Goal: Communication & Community: Answer question/provide support

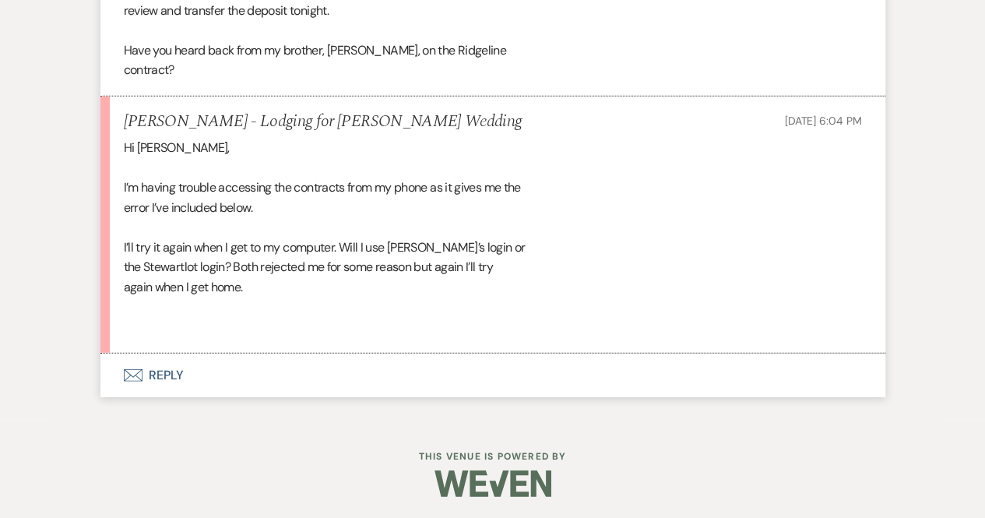
click at [155, 373] on button "Envelope Reply" at bounding box center [492, 375] width 785 height 44
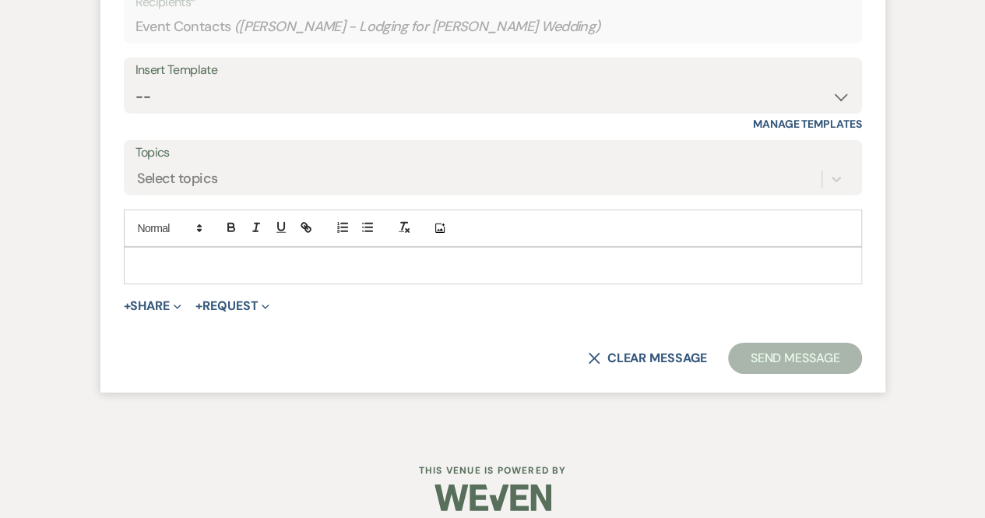
scroll to position [2364, 0]
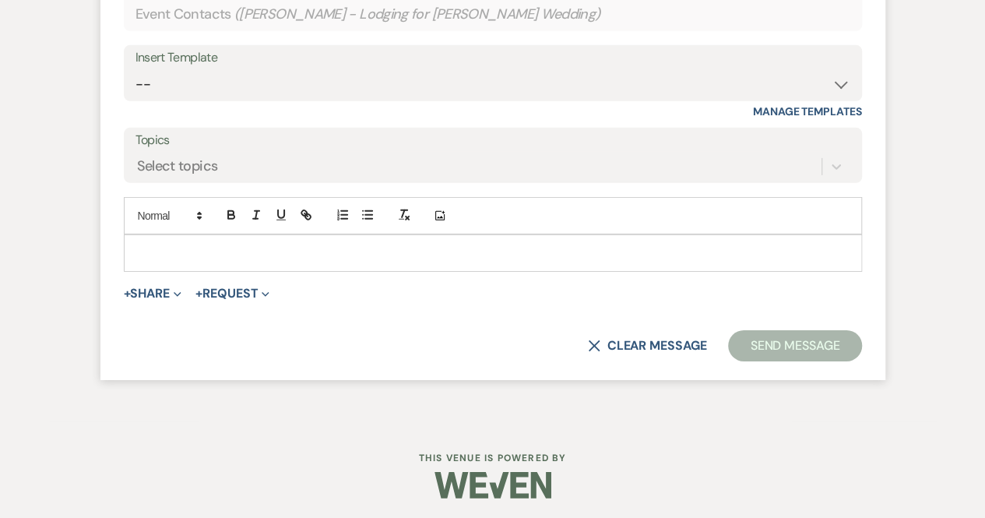
click at [244, 244] on p at bounding box center [492, 252] width 713 height 17
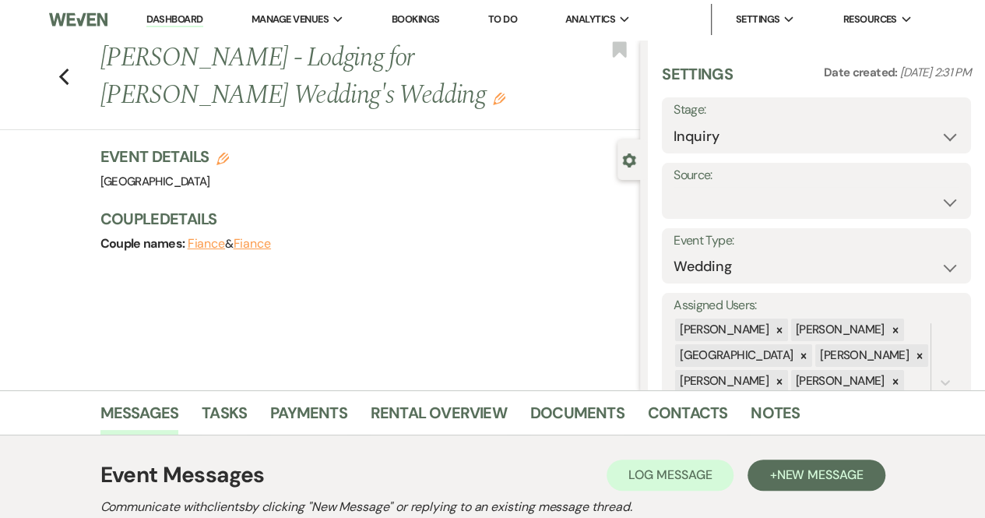
scroll to position [0, 0]
click at [184, 14] on link "Dashboard" at bounding box center [174, 20] width 56 height 15
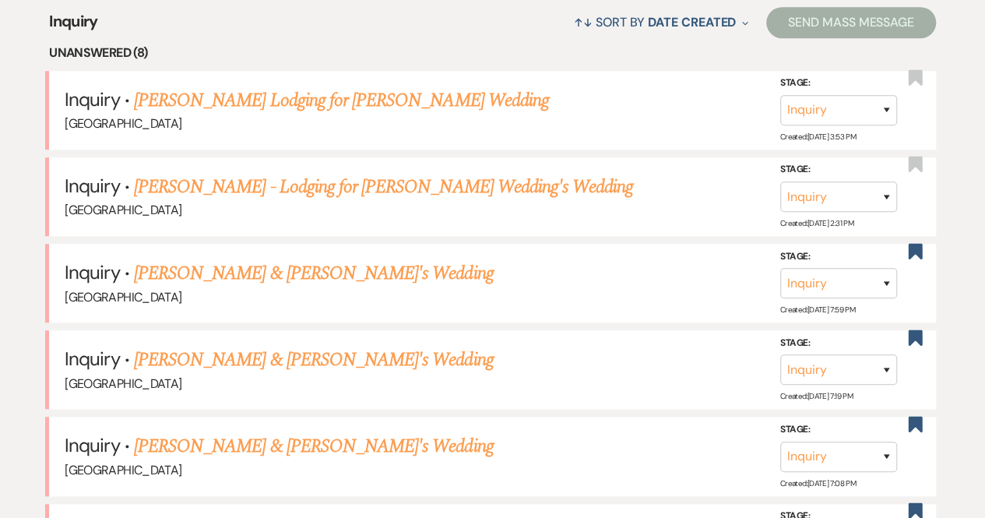
scroll to position [652, 0]
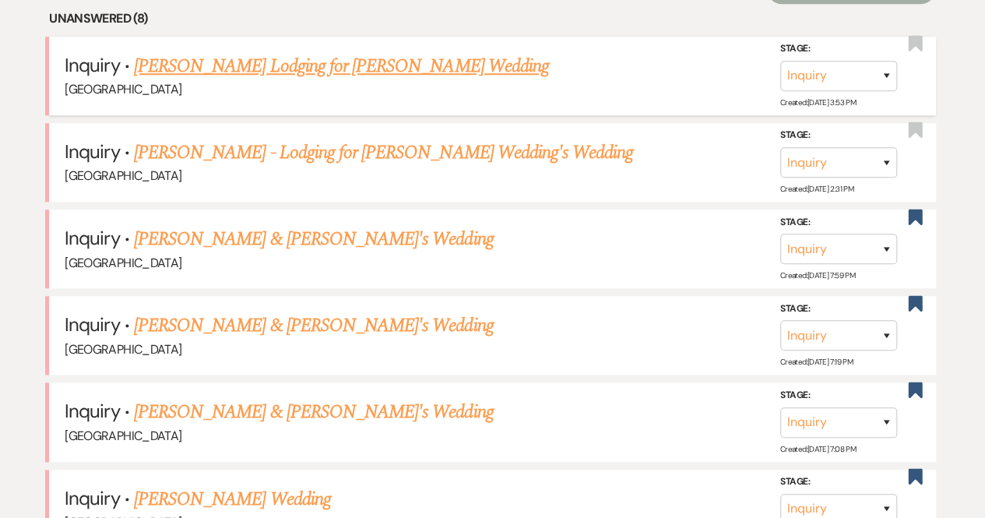
click at [273, 66] on link "[PERSON_NAME] Lodging for [PERSON_NAME] Wedding" at bounding box center [341, 66] width 415 height 28
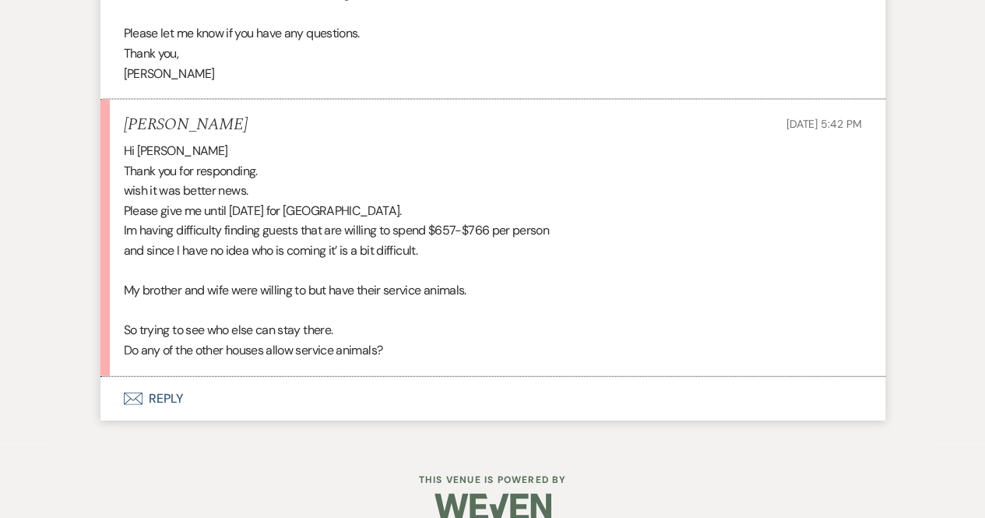
scroll to position [1573, 0]
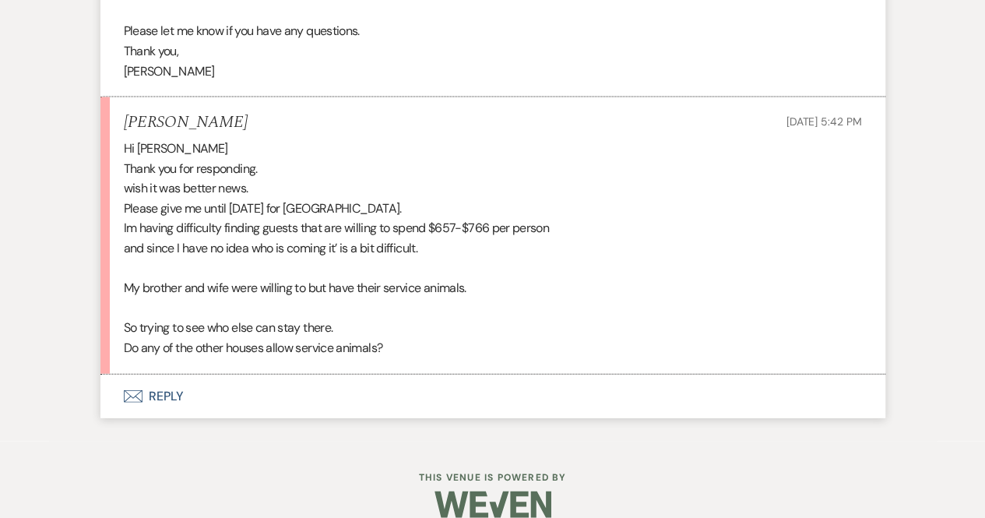
click at [165, 393] on button "Envelope Reply" at bounding box center [492, 397] width 785 height 44
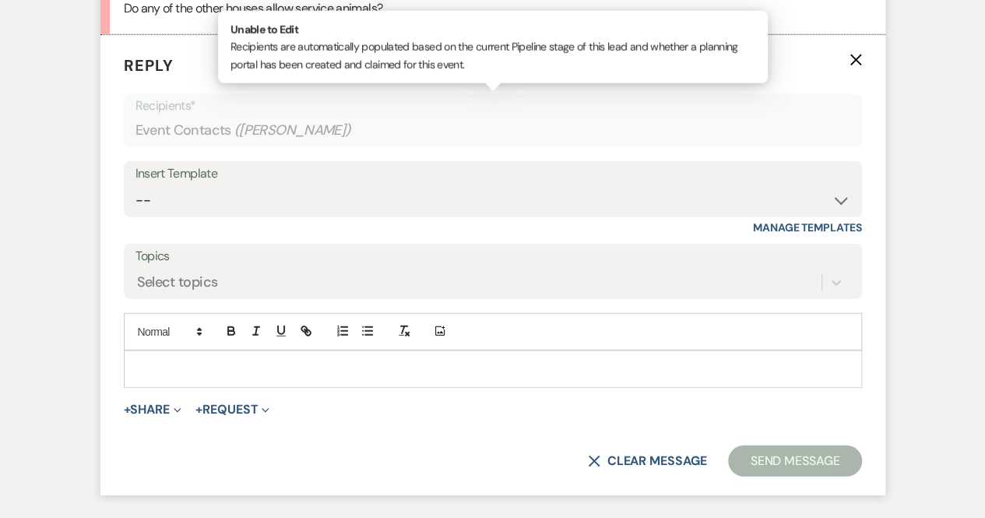
scroll to position [1916, 0]
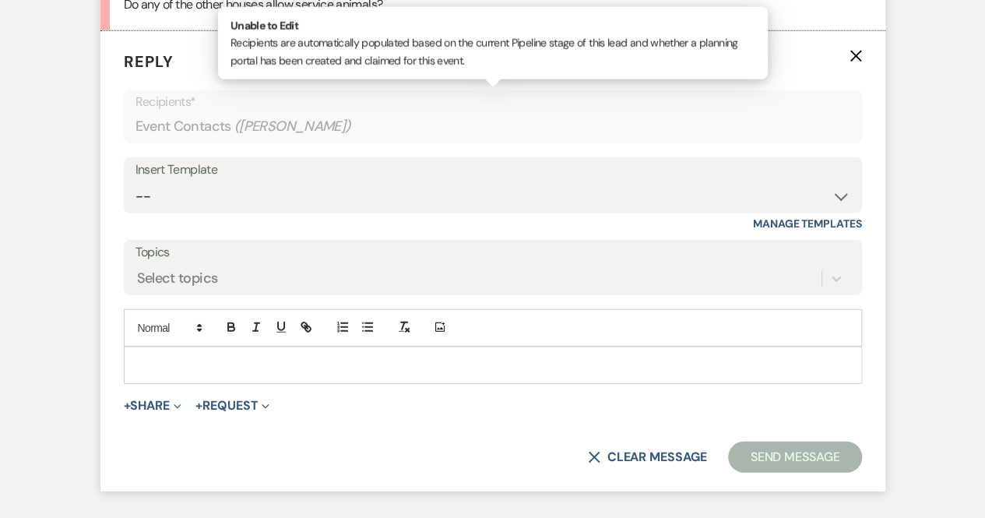
click at [192, 357] on p at bounding box center [492, 365] width 713 height 17
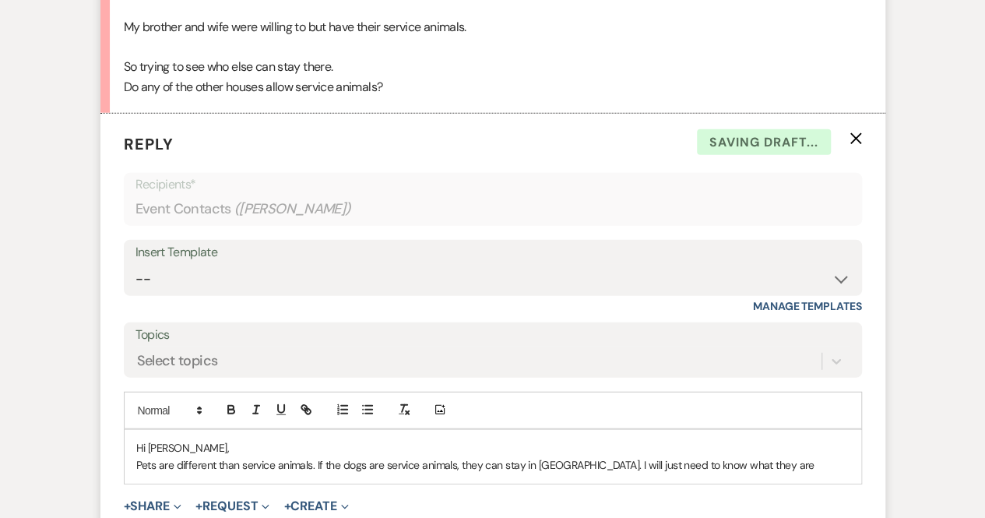
scroll to position [1833, 0]
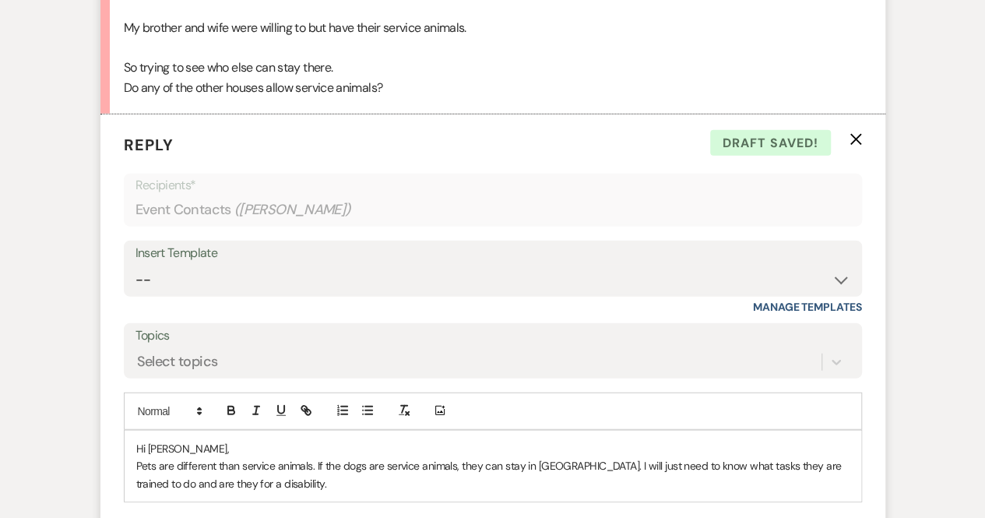
click at [135, 460] on div "Hi Jane, Pets are different than service animals. If the dogs are service anima…" at bounding box center [493, 466] width 737 height 71
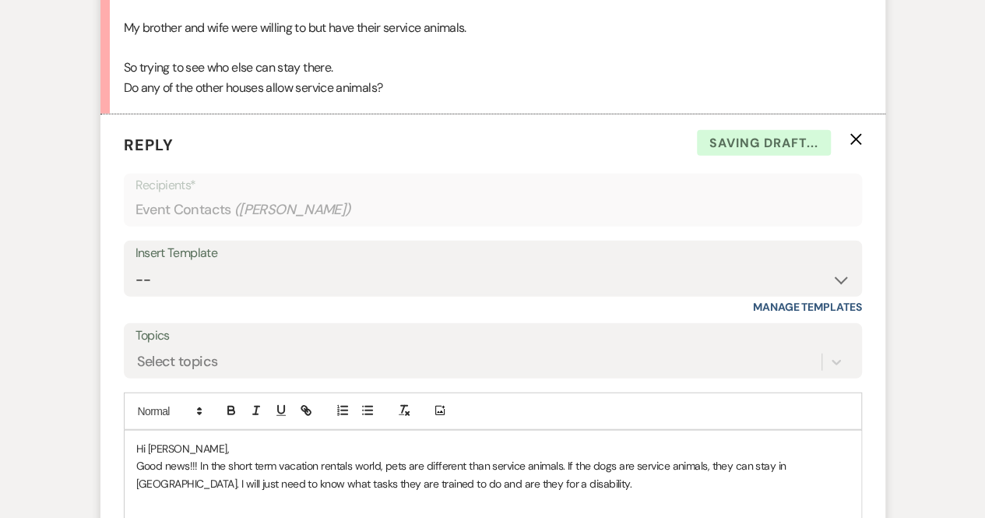
scroll to position [1837, 0]
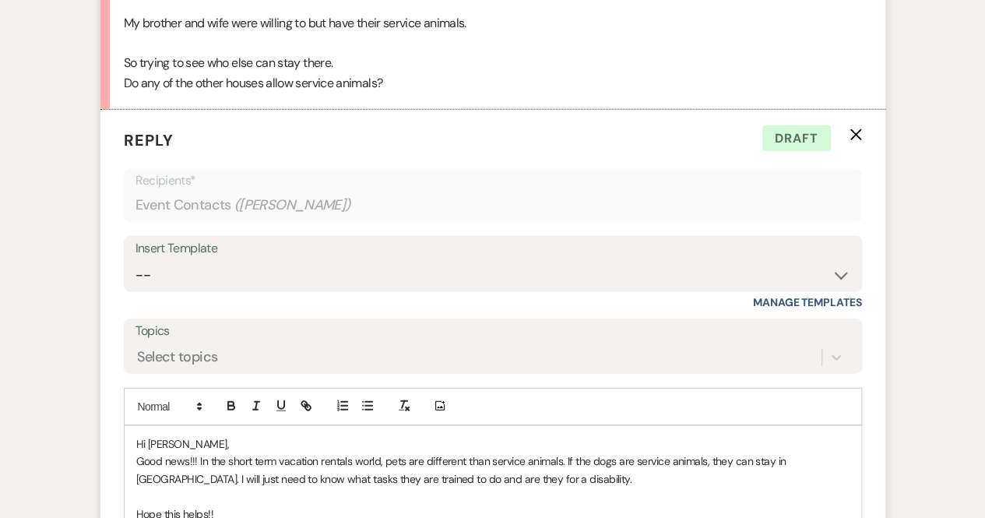
click at [587, 454] on p "Good news!!! In the short term vacation rentals world, pets are different than …" at bounding box center [492, 469] width 713 height 35
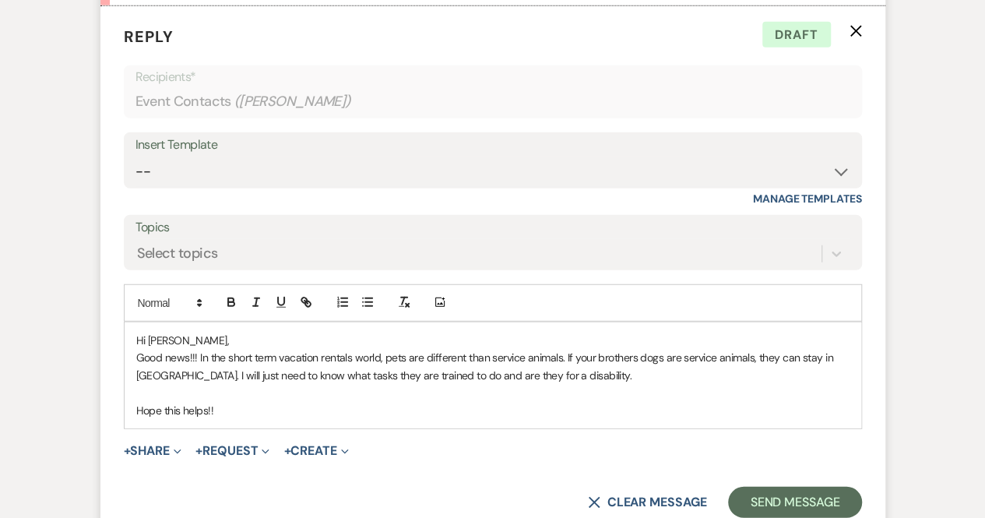
scroll to position [1949, 0]
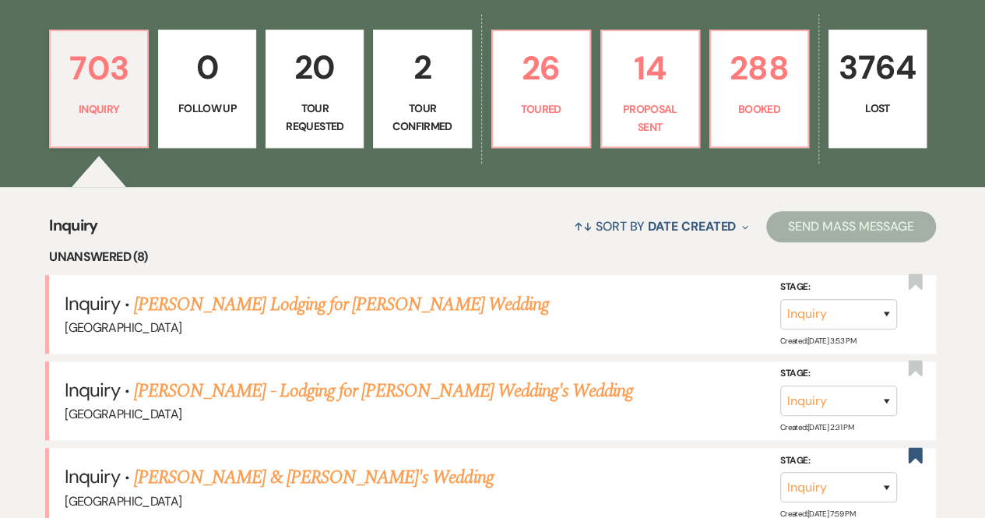
scroll to position [415, 0]
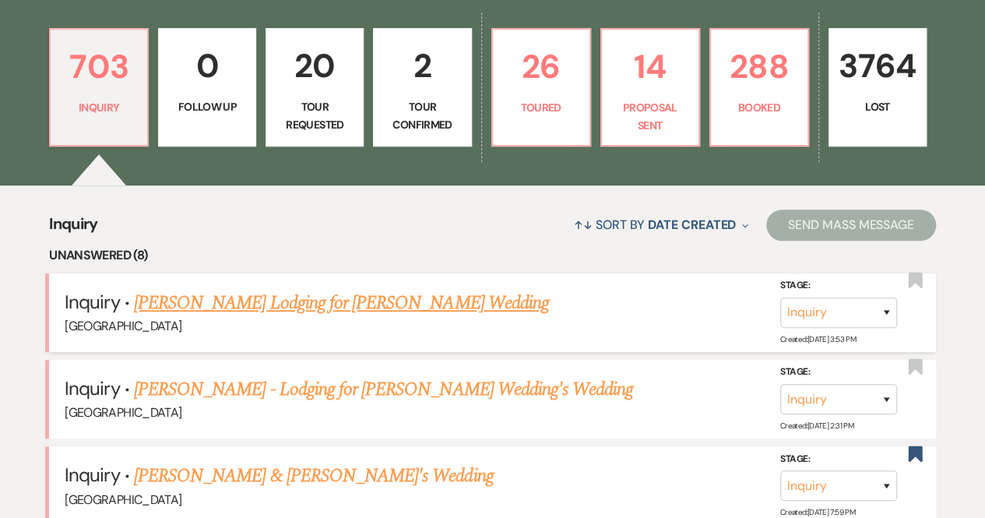
click at [279, 302] on link "[PERSON_NAME] Lodging for [PERSON_NAME] Wedding" at bounding box center [341, 303] width 415 height 28
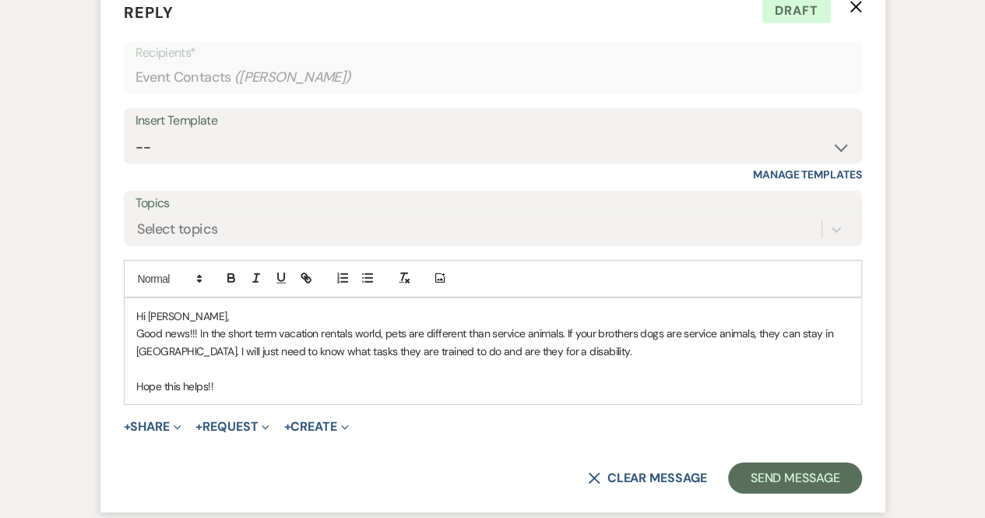
scroll to position [1966, 0]
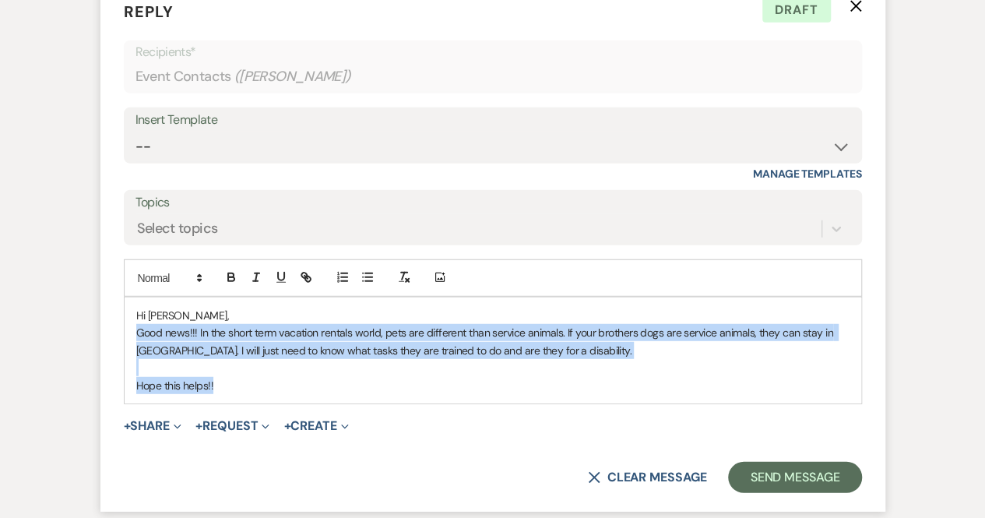
drag, startPoint x: 248, startPoint y: 384, endPoint x: 129, endPoint y: 329, distance: 130.3
click at [129, 329] on div "Hi [PERSON_NAME], Good news!!! In the short term vacation rentals world, pets a…" at bounding box center [493, 350] width 737 height 106
click at [114, 343] on form "Reply X Draft Recipients* Event Contacts ( [PERSON_NAME] ) Insert Template -- W…" at bounding box center [492, 246] width 785 height 530
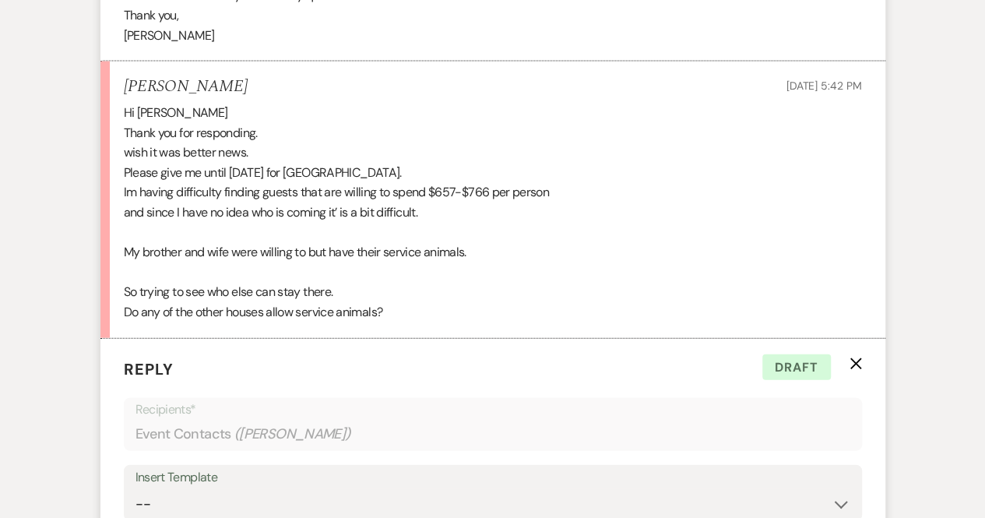
scroll to position [1610, 0]
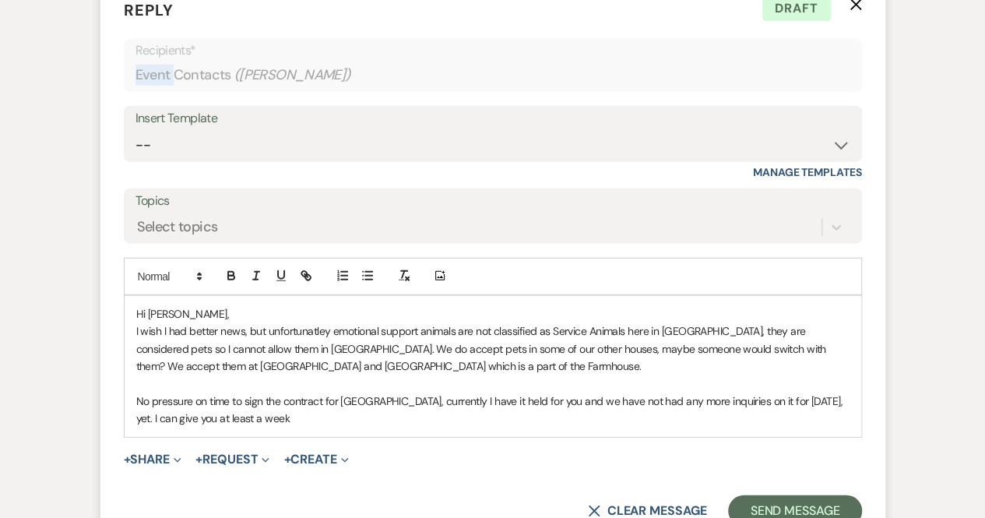
scroll to position [1969, 0]
click at [283, 416] on p "No pressure on time to sign the contract for [GEOGRAPHIC_DATA], currently I hav…" at bounding box center [492, 408] width 713 height 35
click at [410, 418] on p "No pressure on time to sign the contract for [GEOGRAPHIC_DATA], currently I hav…" at bounding box center [492, 408] width 713 height 35
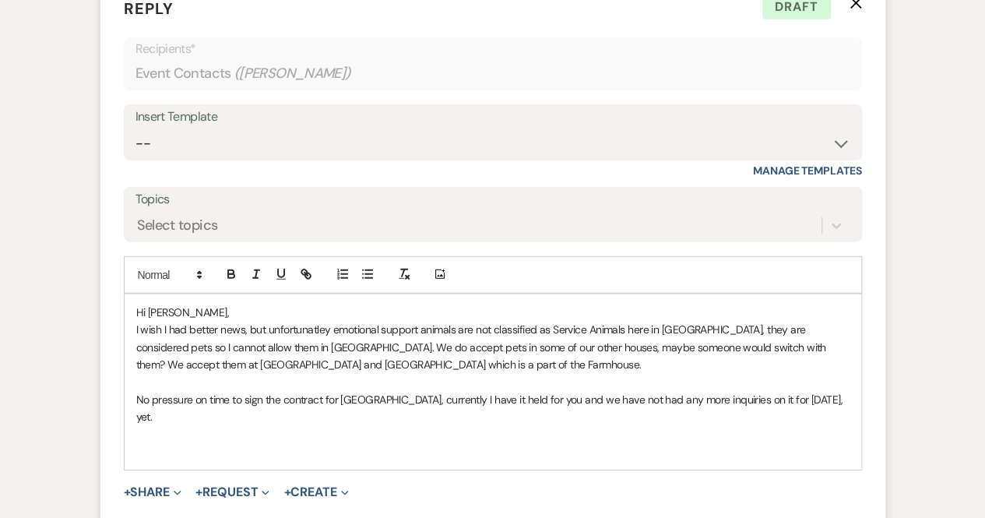
click at [671, 345] on p "I wish I had better news, but unfortunatley emotional support animals are not c…" at bounding box center [492, 347] width 713 height 52
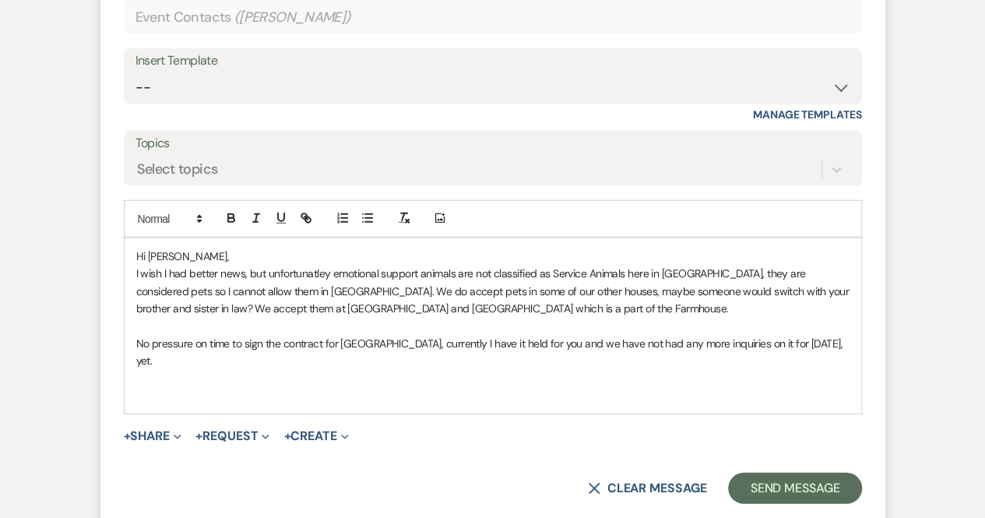
scroll to position [2027, 0]
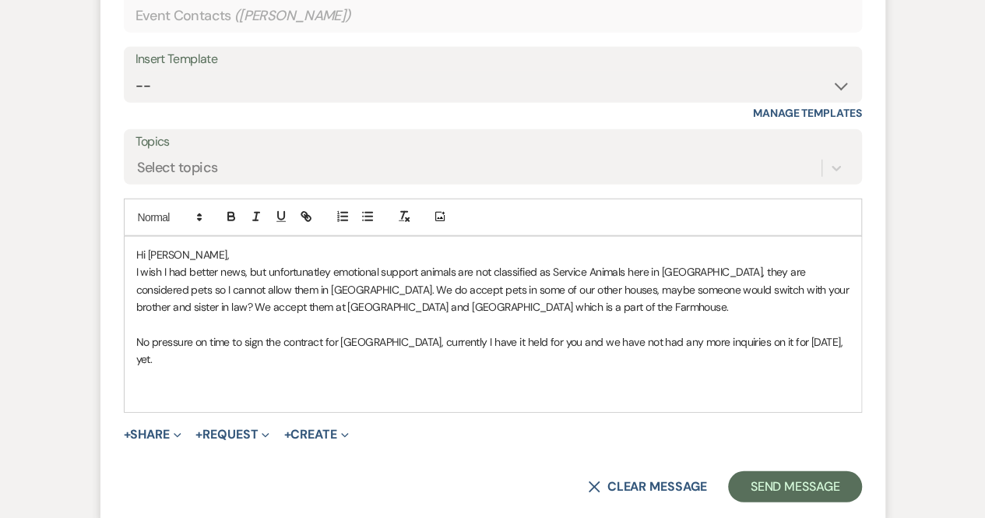
click at [142, 385] on p at bounding box center [492, 393] width 713 height 17
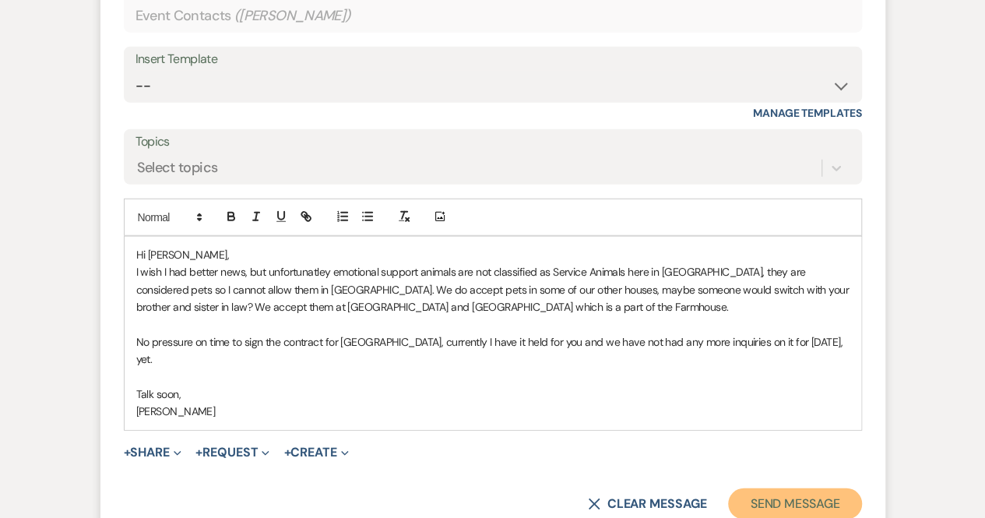
click at [786, 488] on button "Send Message" at bounding box center [794, 503] width 133 height 31
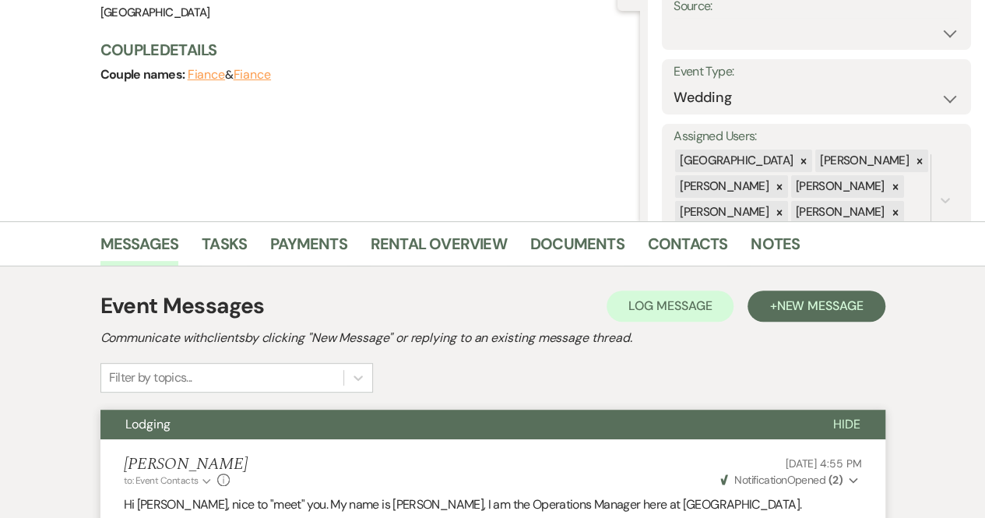
scroll to position [0, 0]
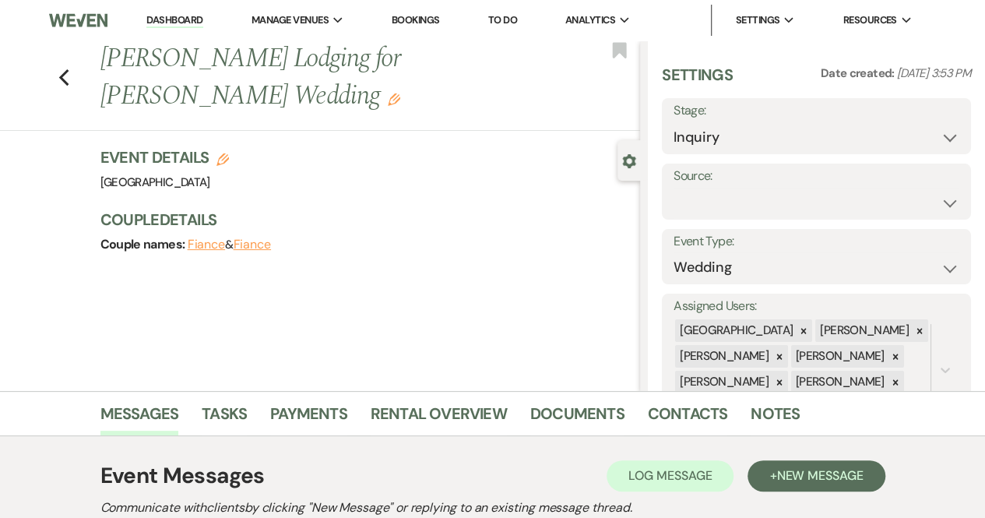
click at [190, 21] on link "Dashboard" at bounding box center [174, 20] width 56 height 15
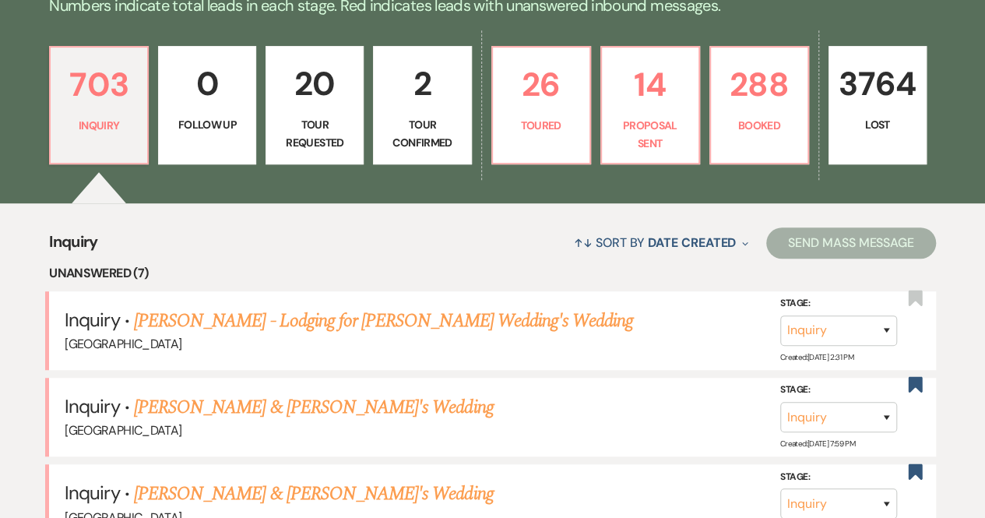
scroll to position [417, 0]
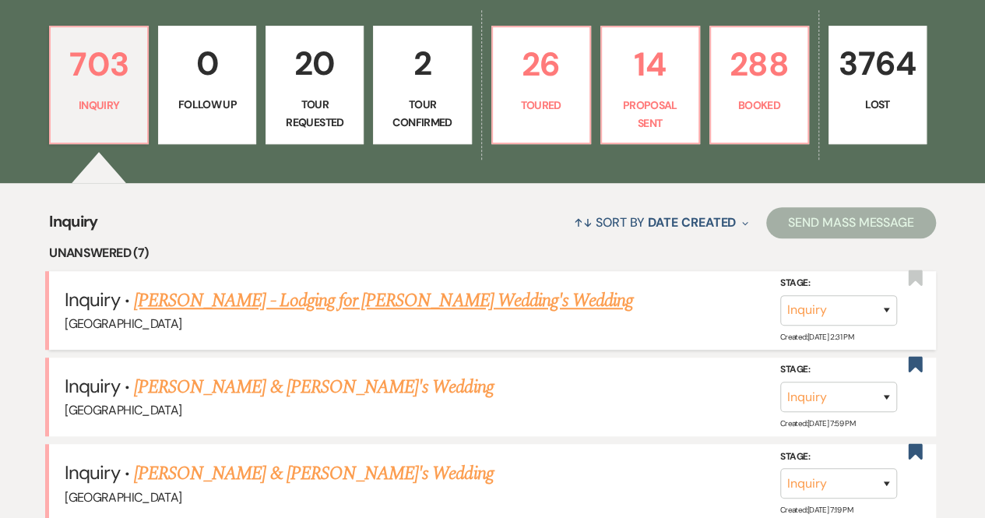
click at [339, 296] on link "[PERSON_NAME] - Lodging for [PERSON_NAME] Wedding's Wedding" at bounding box center [383, 301] width 499 height 28
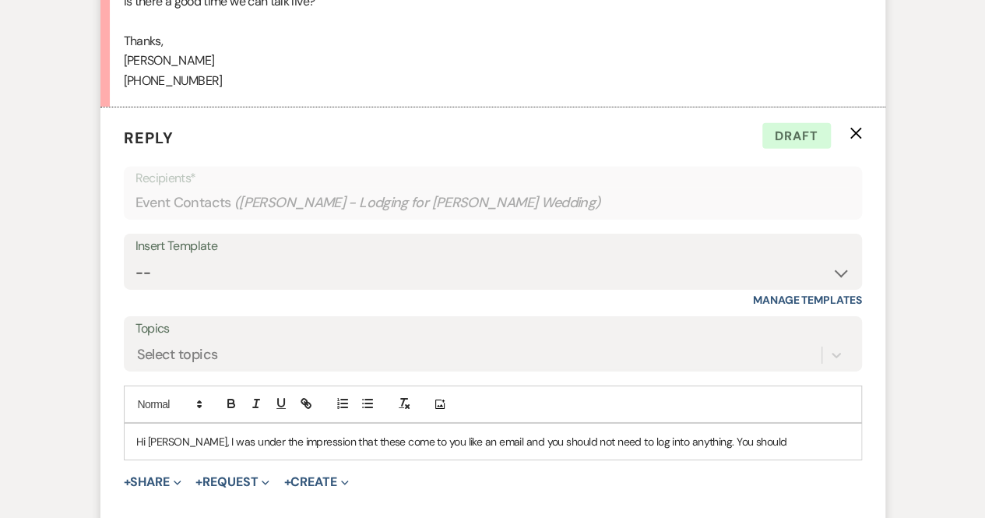
scroll to position [2415, 0]
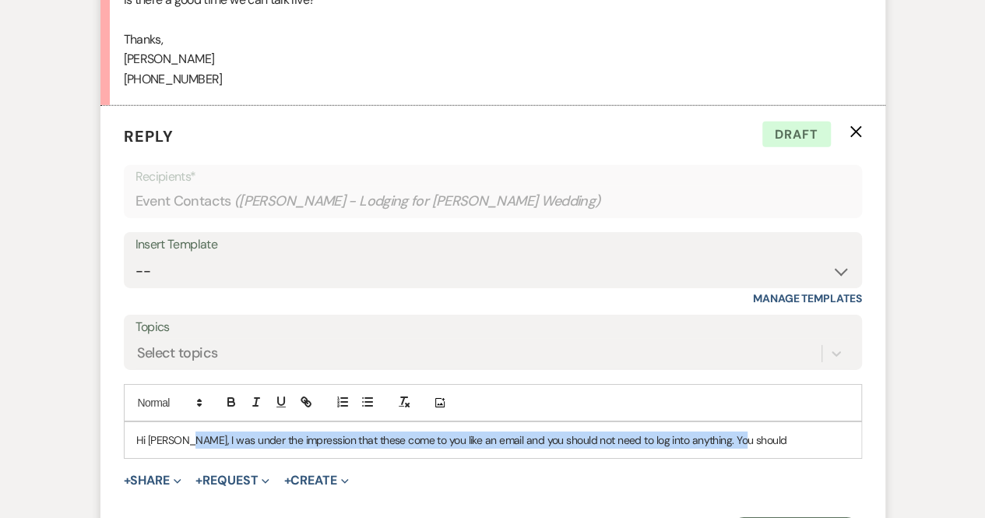
drag, startPoint x: 757, startPoint y: 439, endPoint x: 178, endPoint y: 431, distance: 578.5
click at [178, 431] on p "Hi [PERSON_NAME], I was under the impression that these come to you like an ema…" at bounding box center [492, 439] width 713 height 17
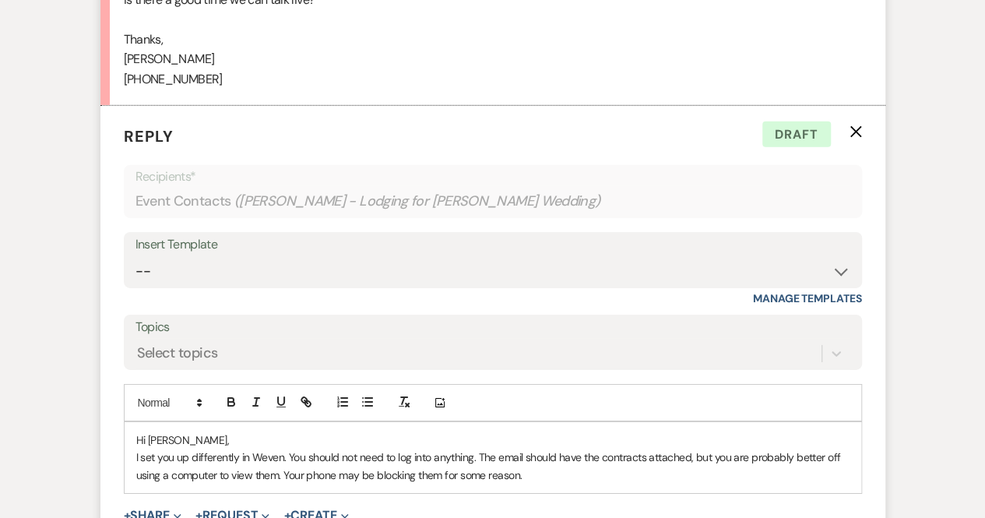
click at [523, 453] on p "I set you up differently in Weven. You should not need to log into anything. Th…" at bounding box center [492, 465] width 713 height 35
click at [536, 473] on p "I set you up differently in Weven. You should not need to log into anything. Th…" at bounding box center [492, 465] width 713 height 35
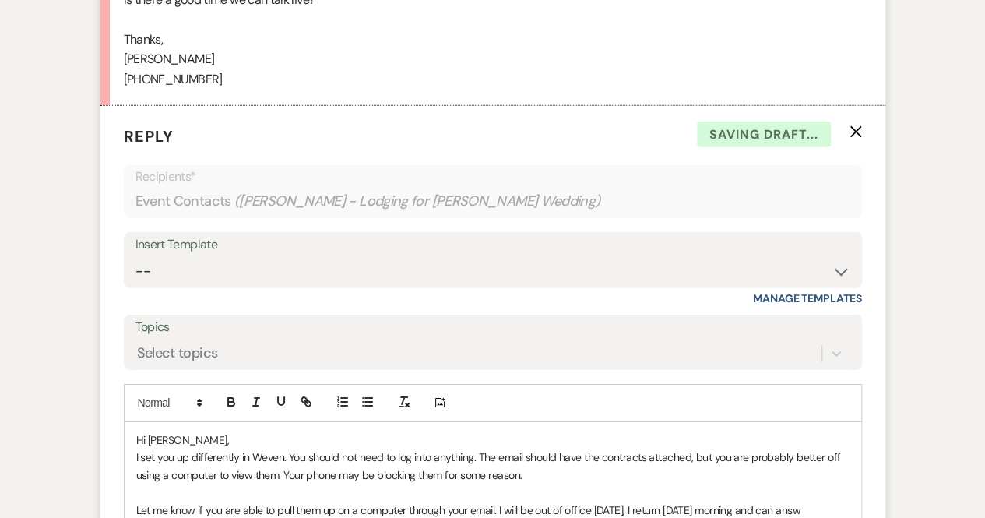
scroll to position [2428, 0]
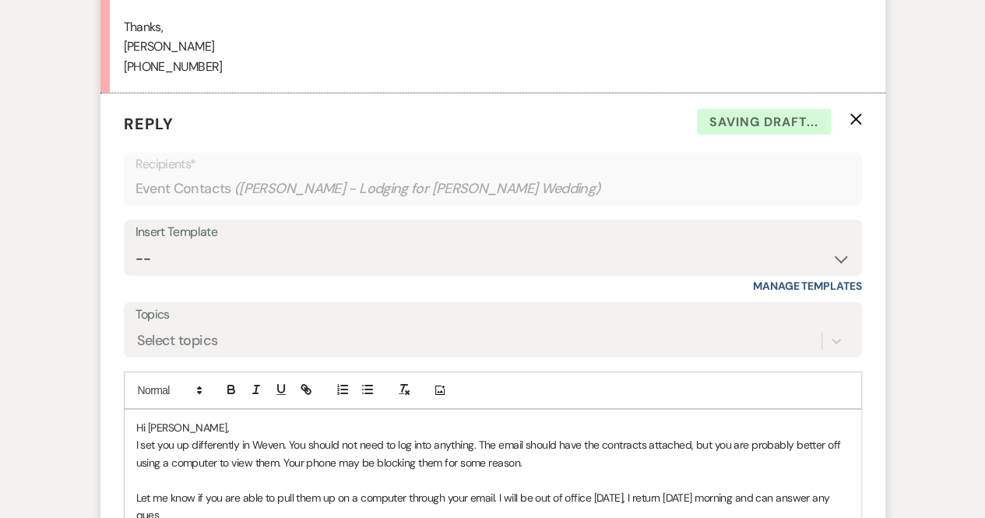
click at [536, 473] on p at bounding box center [492, 479] width 713 height 17
click at [213, 510] on p "Let me know if you are able to pull them up on a computer through your email. I…" at bounding box center [492, 506] width 713 height 35
click at [283, 440] on p "I set you up differently in Weven. You should not need to log into anything. Th…" at bounding box center [492, 453] width 713 height 35
click at [479, 443] on p "I set you up differently in Weven, you should not need to log into anything. Th…" at bounding box center [492, 453] width 713 height 35
click at [619, 457] on p "I set you up differently in Weven, you should not need to log into anything. Th…" at bounding box center [492, 453] width 713 height 35
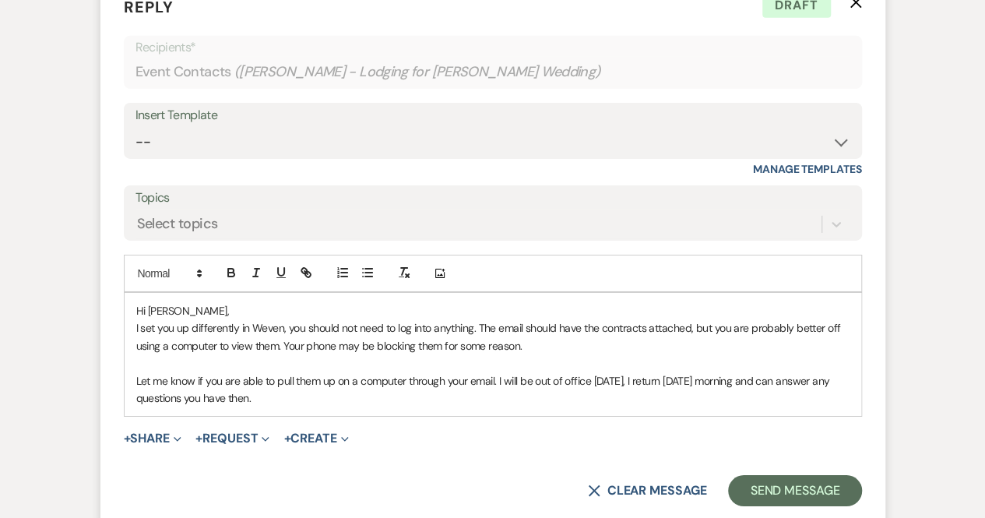
scroll to position [2546, 0]
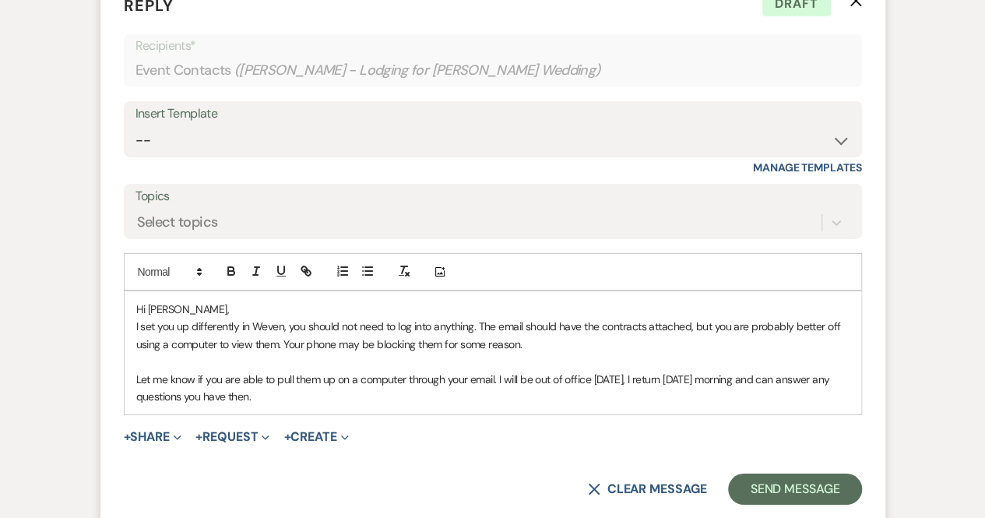
click at [323, 392] on p "Let me know if you are able to pull them up on a computer through your email. I…" at bounding box center [492, 388] width 713 height 35
click at [496, 375] on p "Let me know if you are able to pull them up on a computer through your email. I…" at bounding box center [492, 388] width 713 height 35
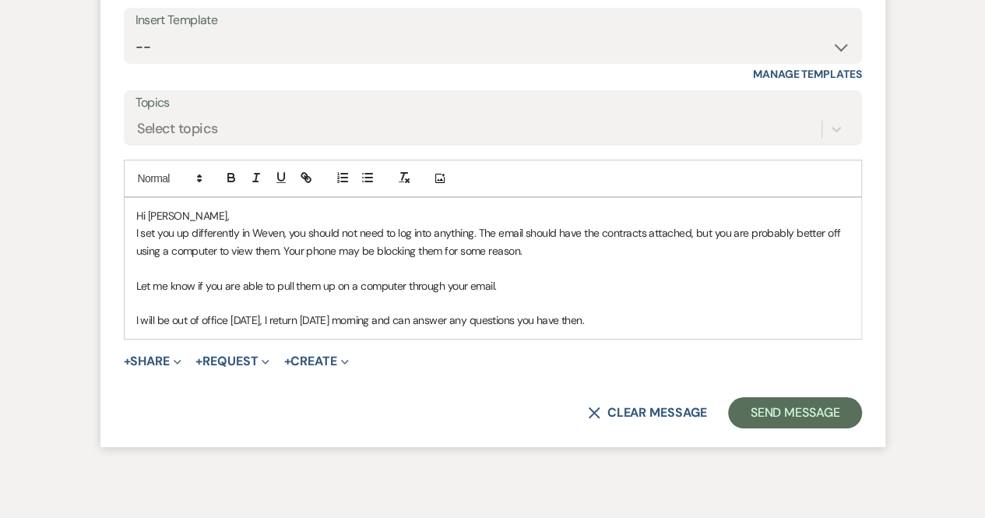
scroll to position [2641, 0]
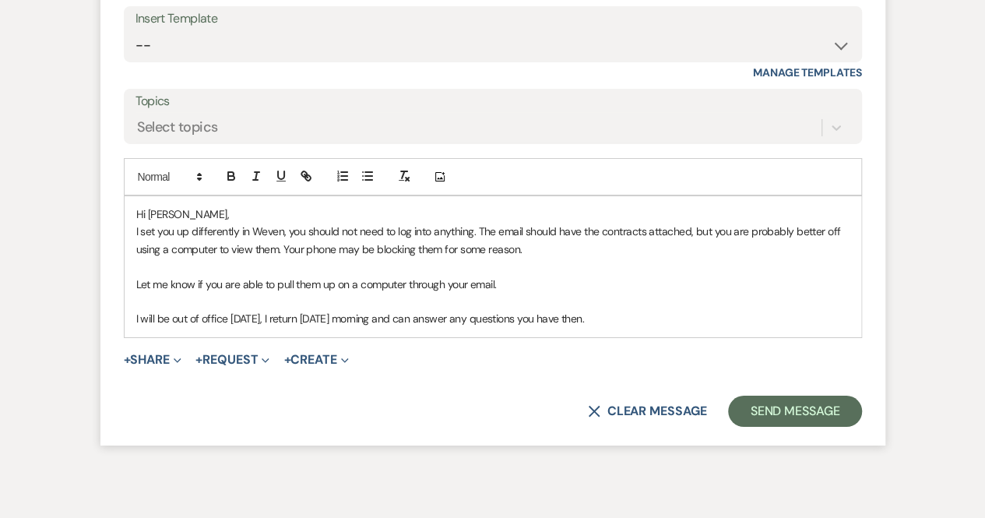
click at [645, 315] on p "I will be out of office [DATE], I return [DATE] morning and can answer any ques…" at bounding box center [492, 318] width 713 height 17
click at [137, 313] on p "I will be out of office [DATE], I return [DATE] morning and can answer any ques…" at bounding box center [492, 318] width 713 height 17
click at [641, 310] on p "I will be out of office [DATE], I return [DATE] morning and can answer any ques…" at bounding box center [492, 318] width 713 height 17
drag, startPoint x: 638, startPoint y: 318, endPoint x: 612, endPoint y: 317, distance: 25.7
click at [612, 317] on p "I will be out of office [DATE], I return [DATE] morning and can answer any ques…" at bounding box center [492, 318] width 713 height 17
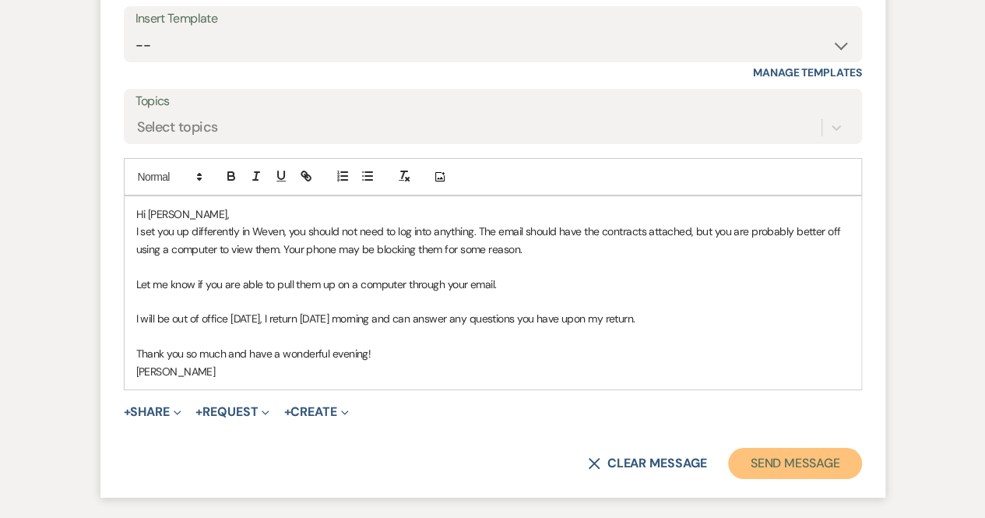
click at [798, 461] on button "Send Message" at bounding box center [794, 463] width 133 height 31
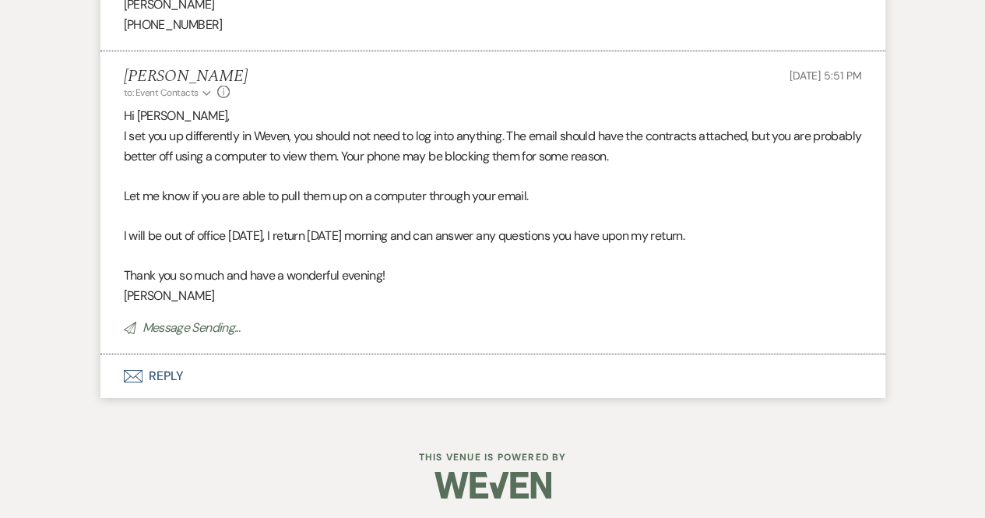
scroll to position [2017, 0]
